Goal: Navigation & Orientation: Find specific page/section

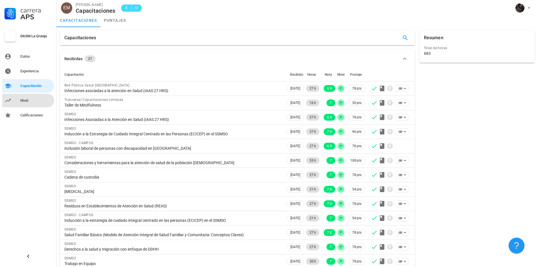
click at [28, 100] on div "Nivel" at bounding box center [36, 100] width 32 height 5
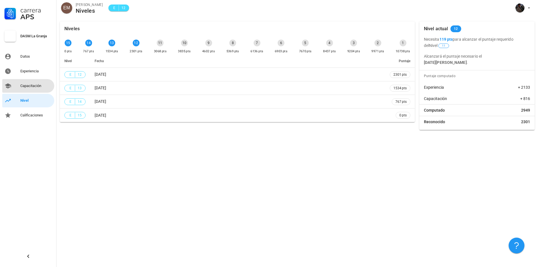
click at [42, 84] on div "Capacitación" at bounding box center [36, 86] width 32 height 5
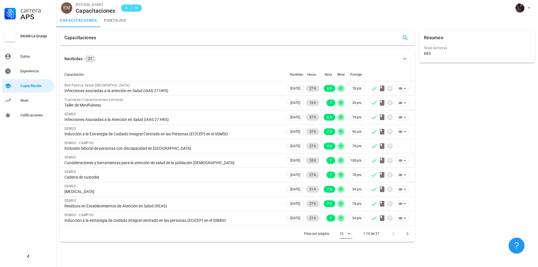
click at [349, 231] on icon at bounding box center [349, 233] width 7 height 7
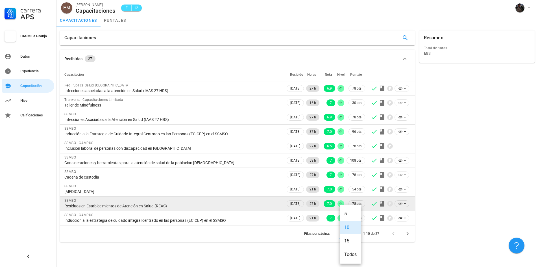
drag, startPoint x: 352, startPoint y: 253, endPoint x: 372, endPoint y: 198, distance: 58.7
click at [352, 253] on div "Todos" at bounding box center [350, 254] width 12 height 5
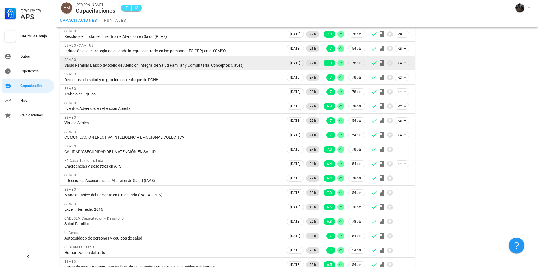
scroll to position [28, 0]
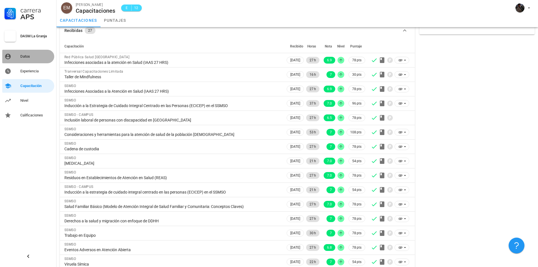
click at [31, 55] on div "Datos" at bounding box center [36, 56] width 32 height 5
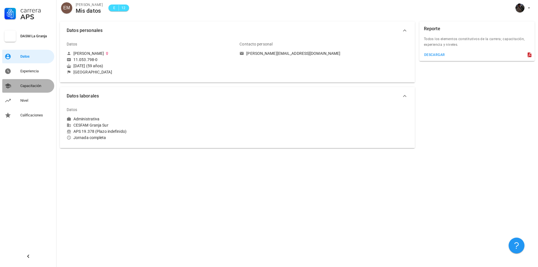
click at [34, 84] on div "Capacitación" at bounding box center [36, 86] width 32 height 5
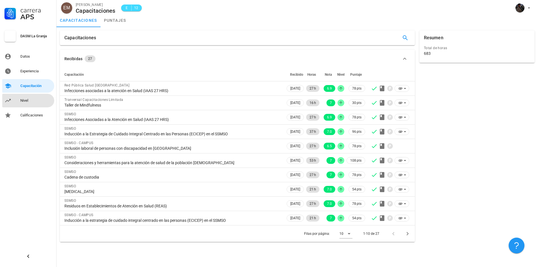
click at [34, 99] on div "Nivel" at bounding box center [36, 100] width 32 height 5
